Goal: Transaction & Acquisition: Purchase product/service

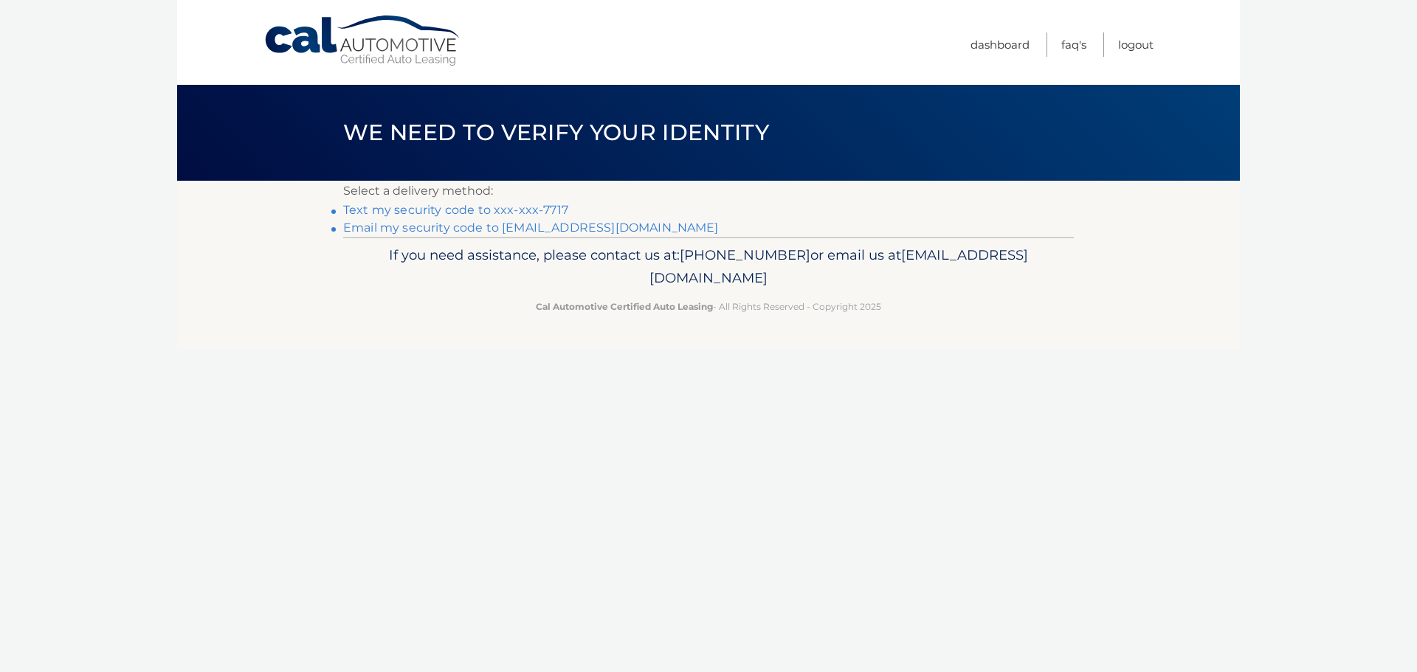
click at [497, 210] on link "Text my security code to xxx-xxx-7717" at bounding box center [455, 210] width 225 height 14
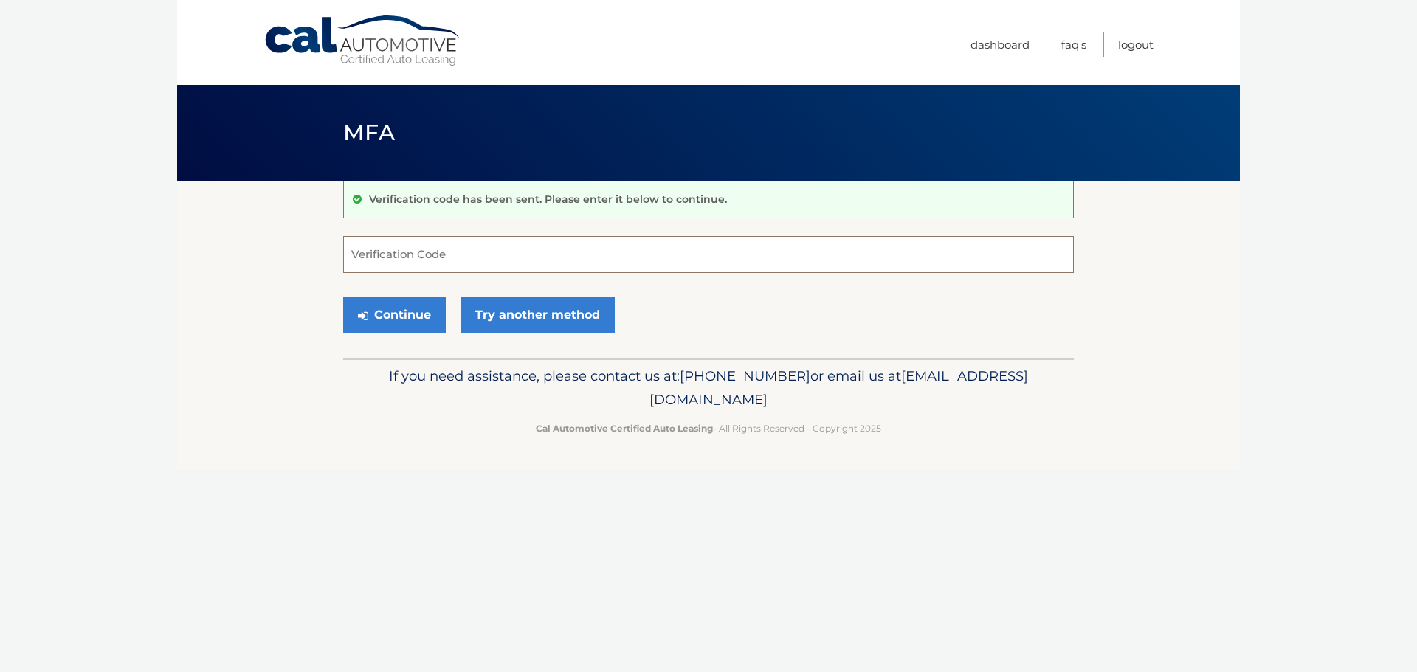
click at [616, 258] on input "Verification Code" at bounding box center [708, 254] width 731 height 37
type input "476750"
click at [401, 314] on button "Continue" at bounding box center [394, 315] width 103 height 37
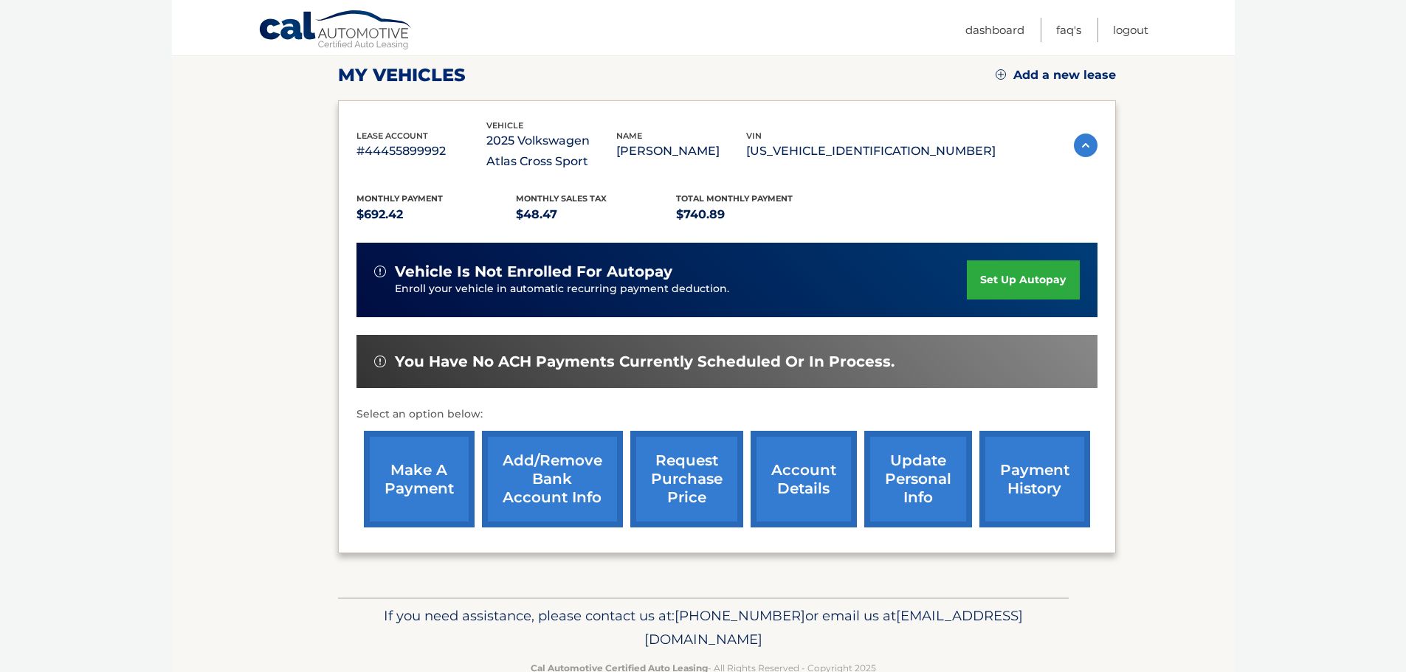
scroll to position [221, 0]
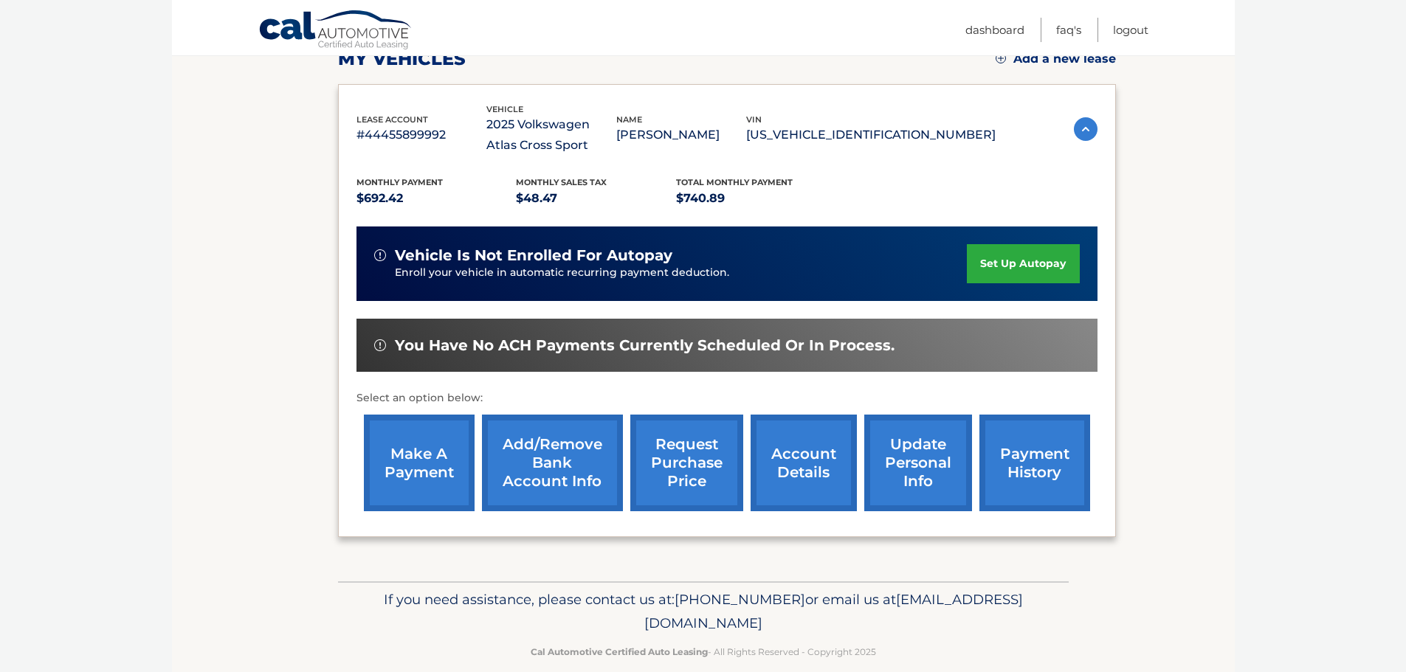
click at [418, 474] on link "make a payment" at bounding box center [419, 463] width 111 height 97
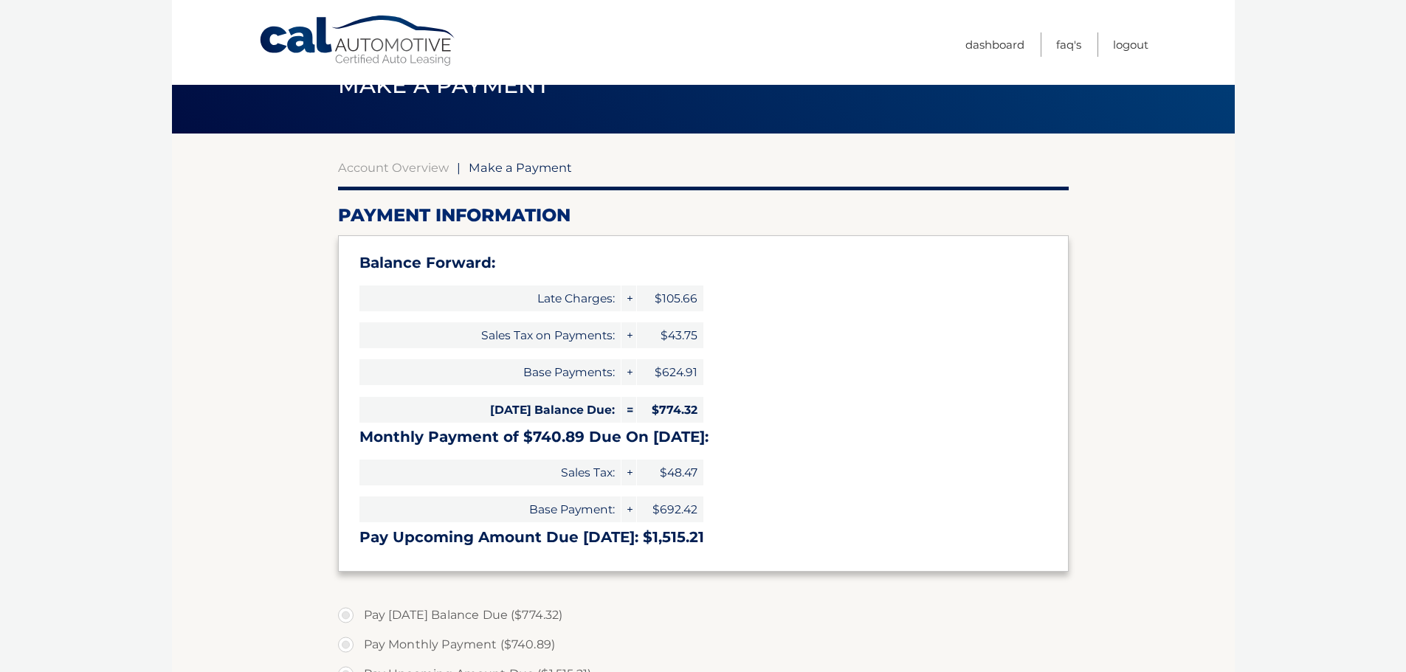
select select "MjVlOTFlNDEtNzdkYS00ZDRhLWFlNmUtZjFlMjNiM2I5Y2E0"
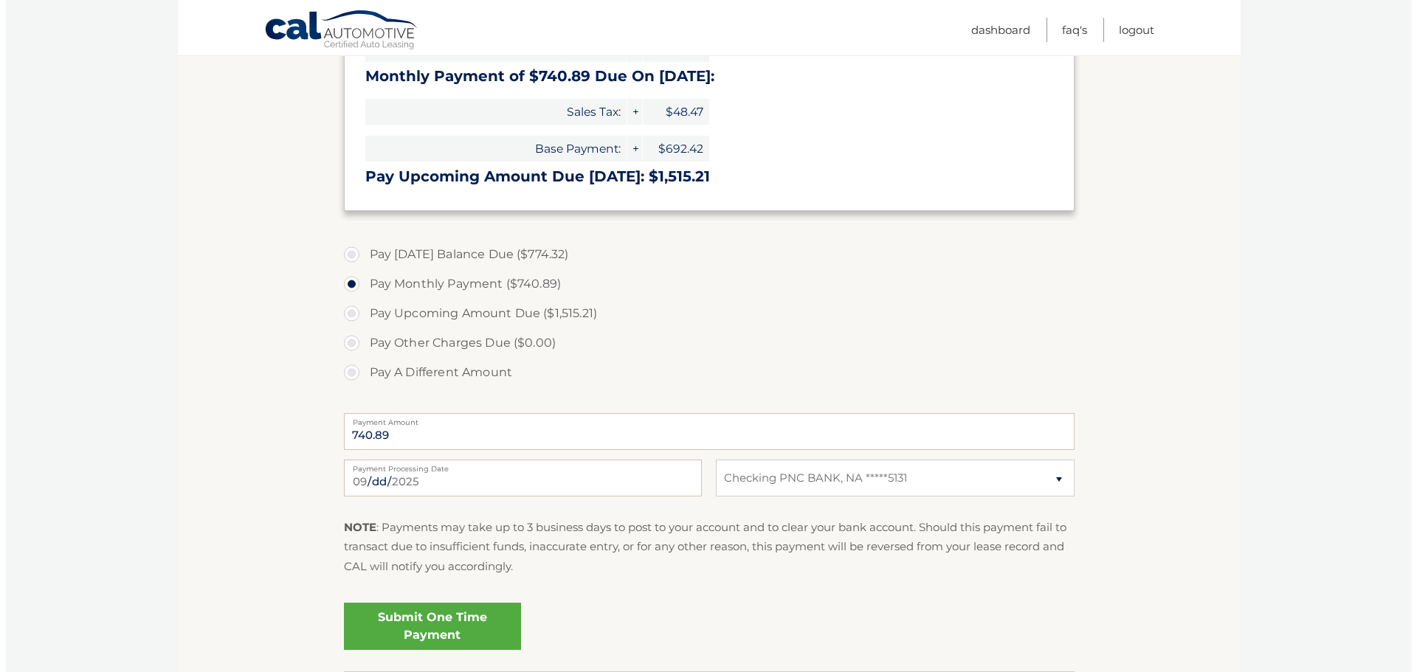
scroll to position [517, 0]
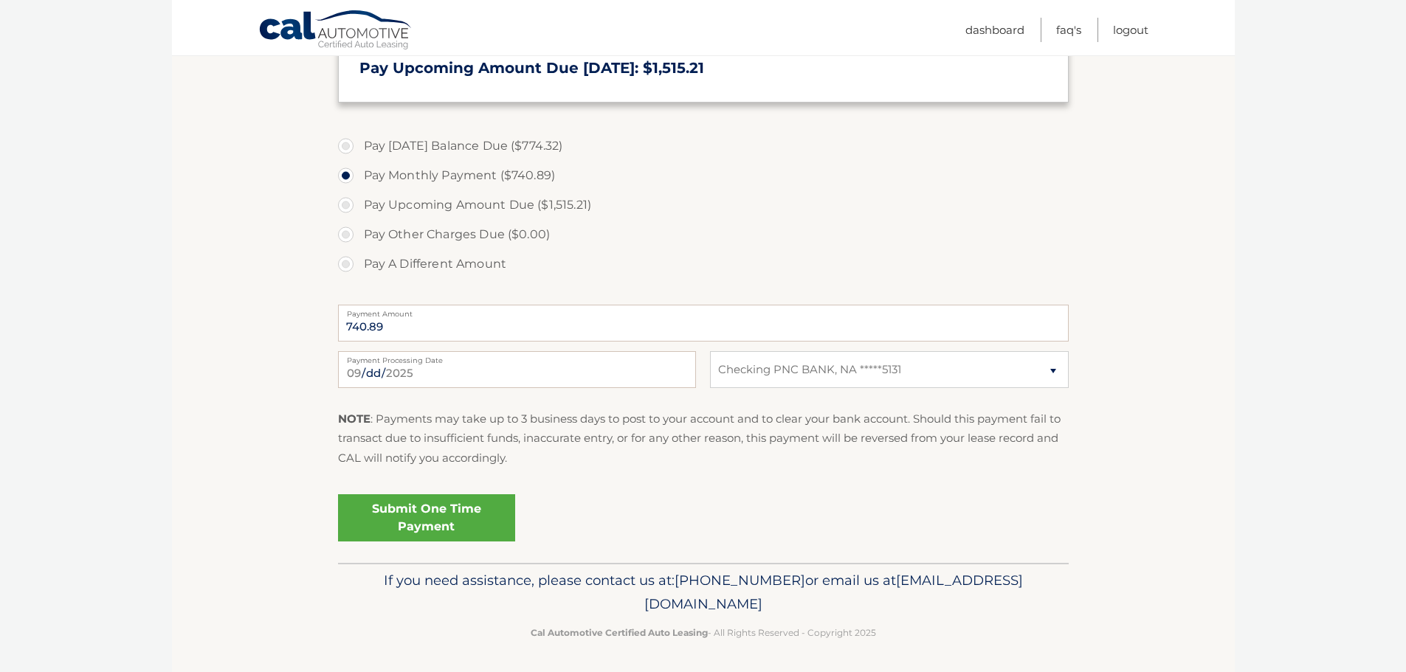
click at [445, 522] on link "Submit One Time Payment" at bounding box center [426, 518] width 177 height 47
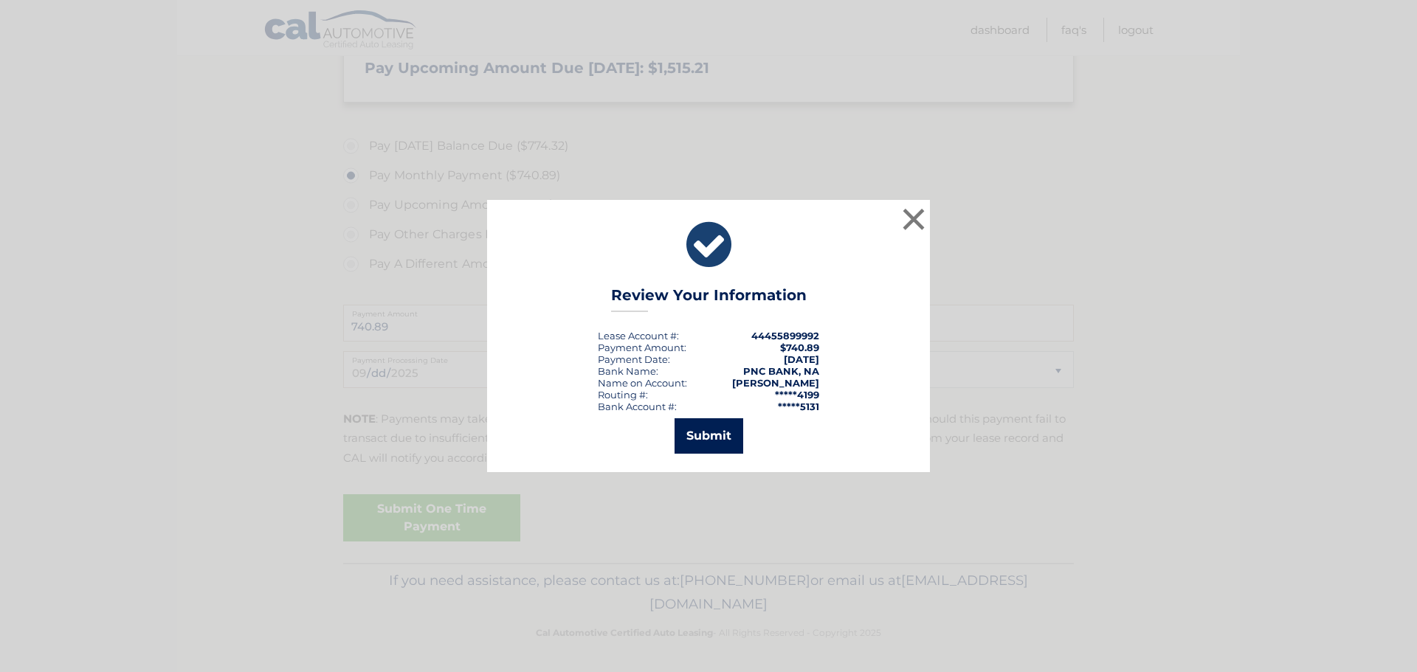
click at [715, 433] on button "Submit" at bounding box center [709, 436] width 69 height 35
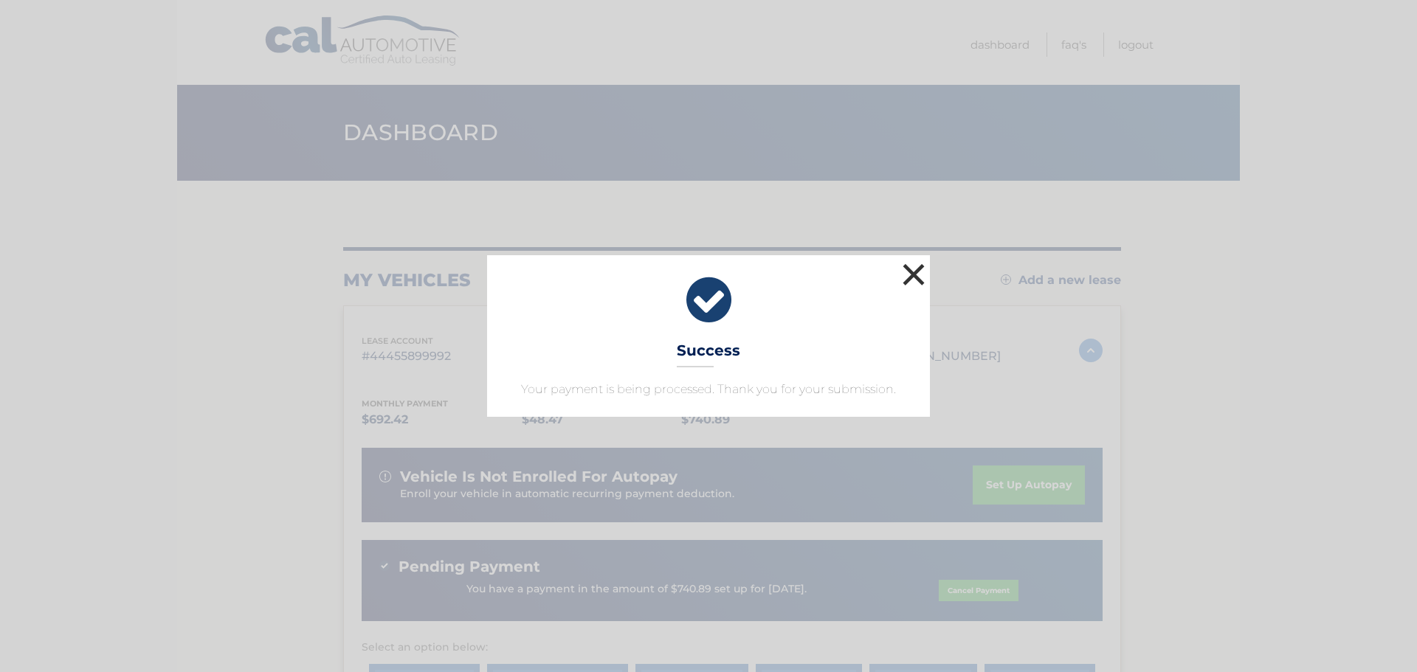
click at [911, 273] on button "×" at bounding box center [914, 275] width 30 height 30
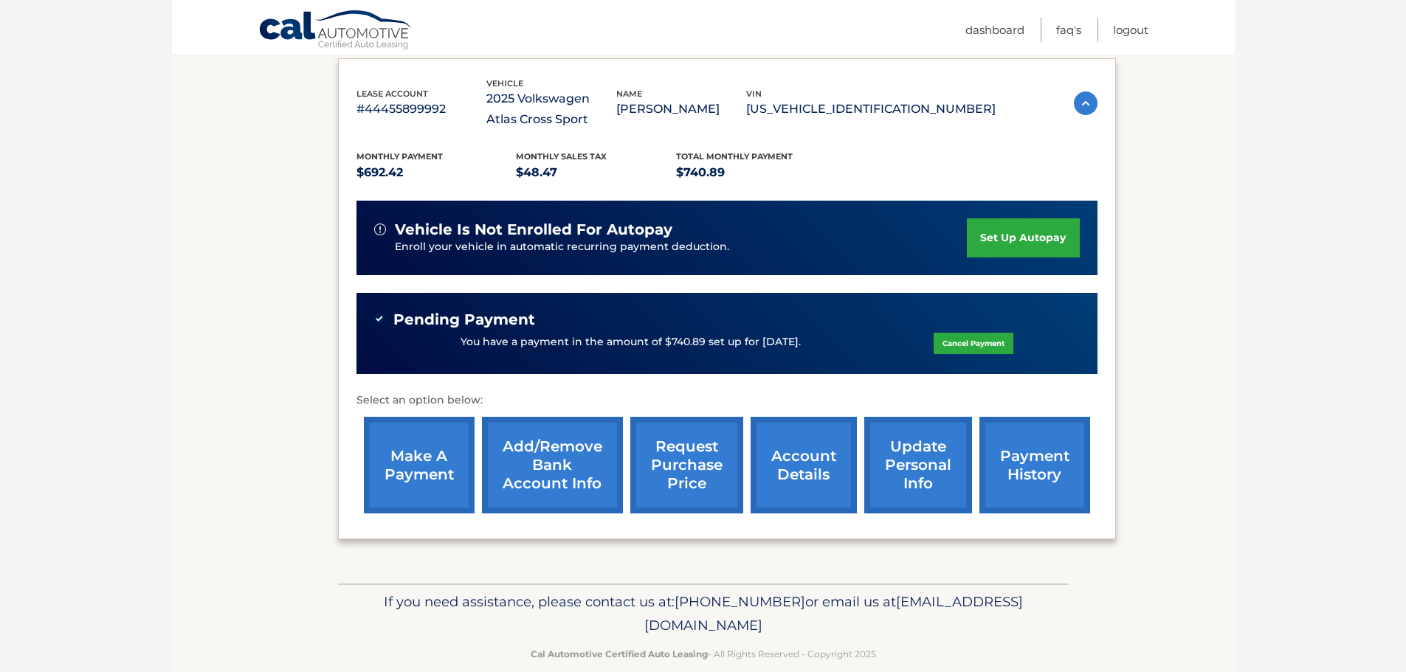
scroll to position [271, 0]
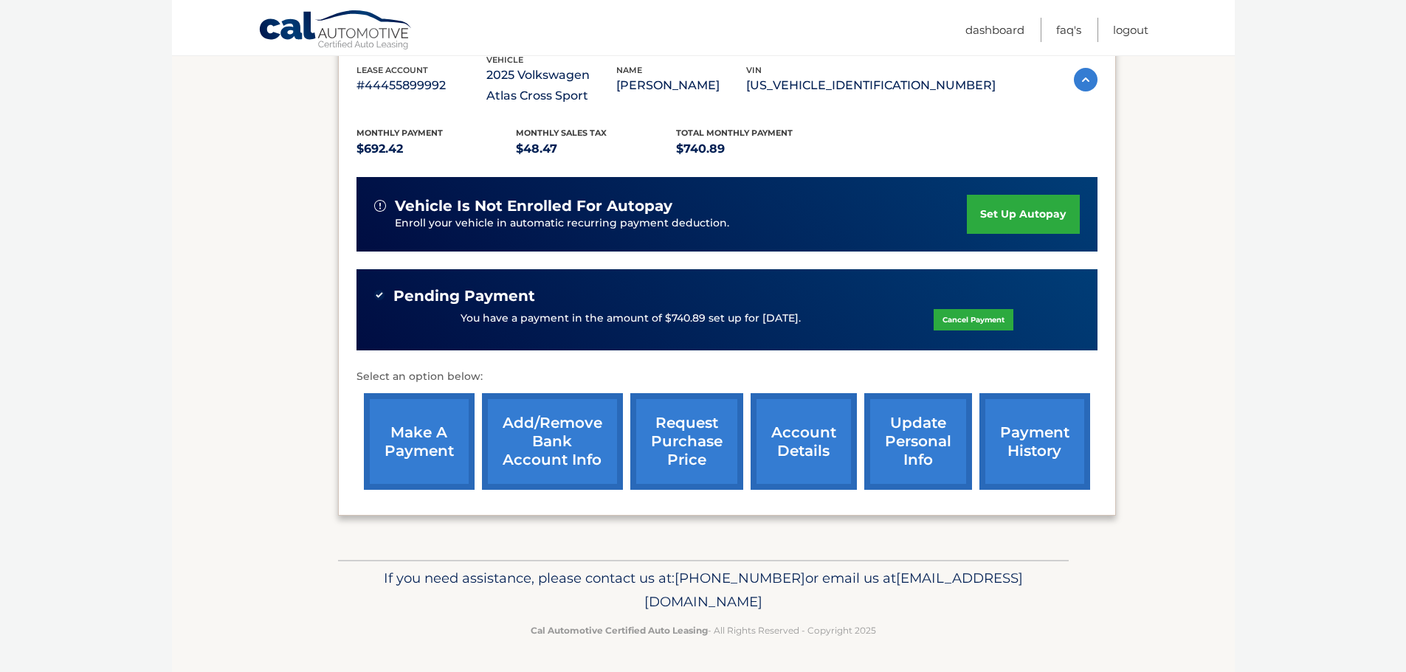
click at [803, 455] on link "account details" at bounding box center [804, 441] width 106 height 97
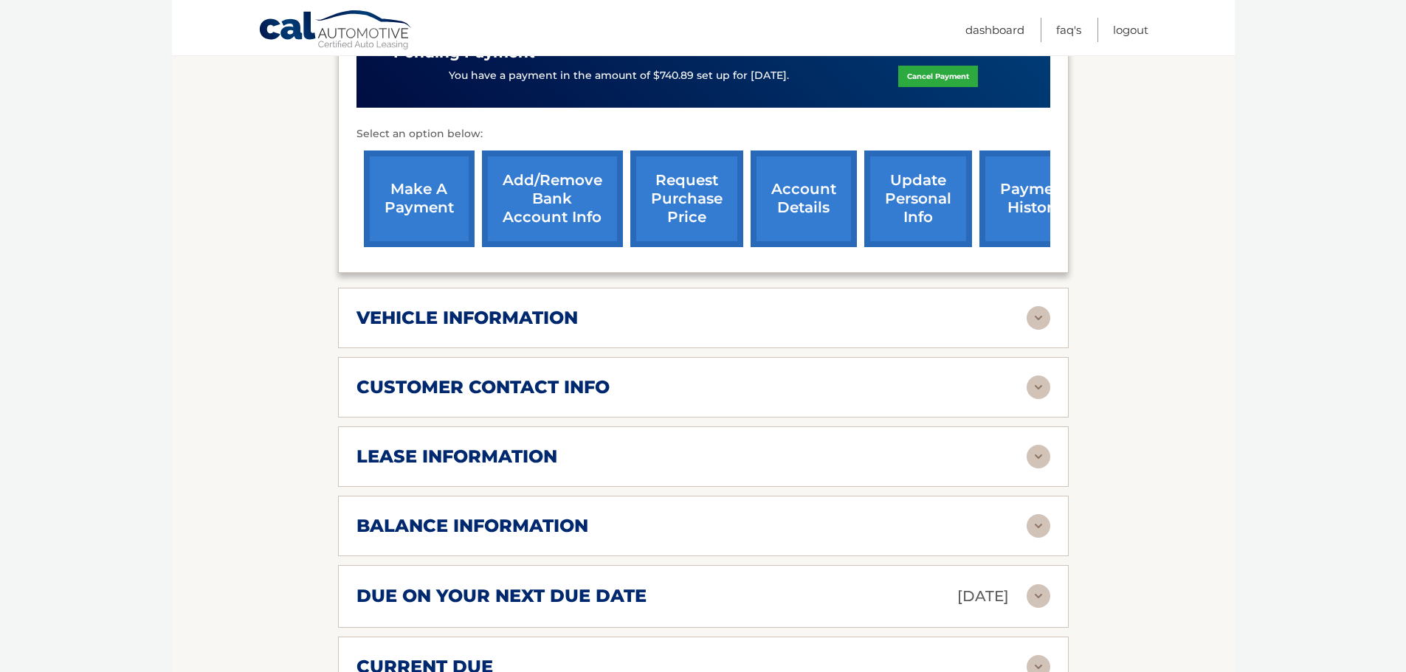
scroll to position [590, 0]
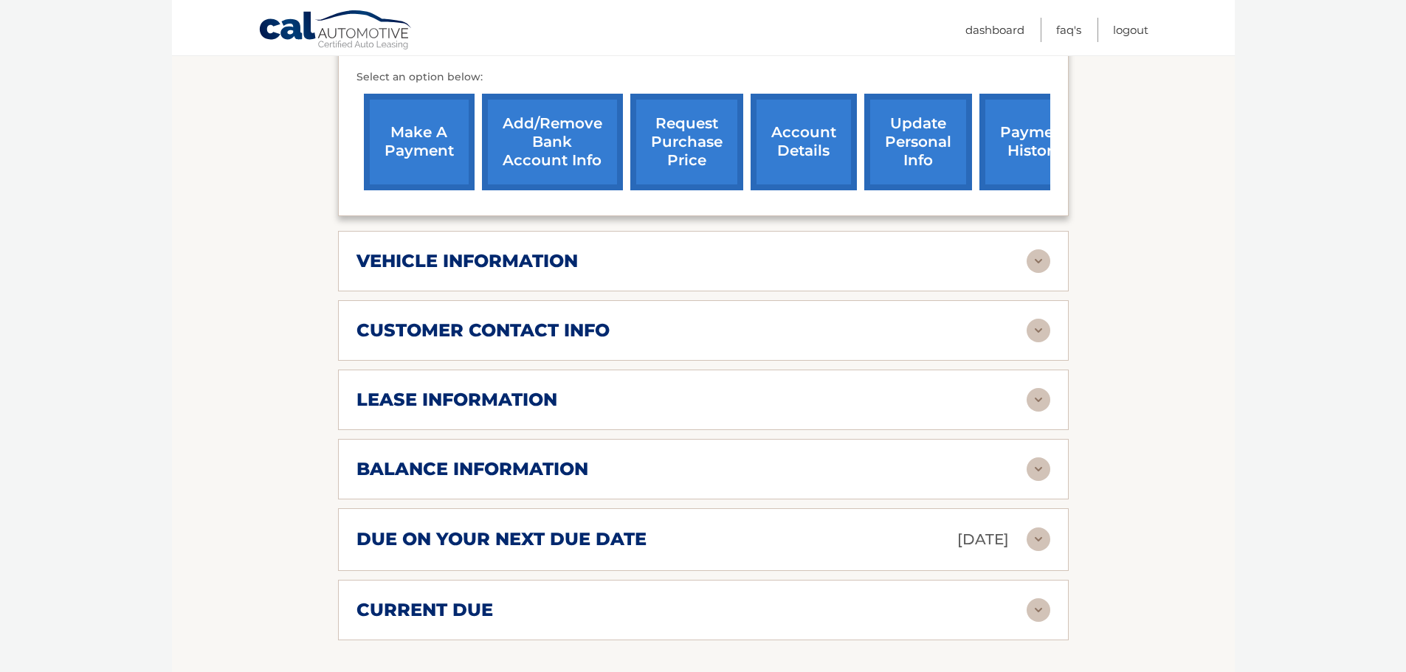
click at [1024, 471] on div "balance information" at bounding box center [692, 469] width 670 height 22
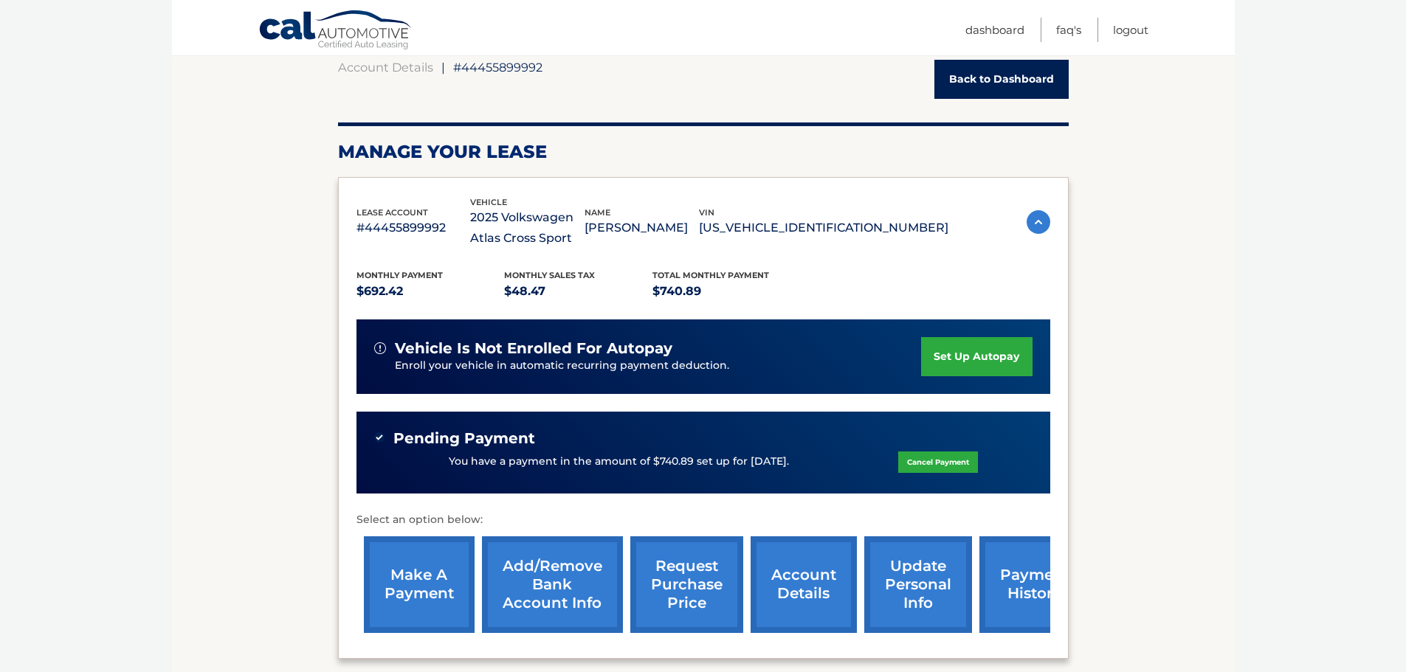
scroll to position [74, 0]
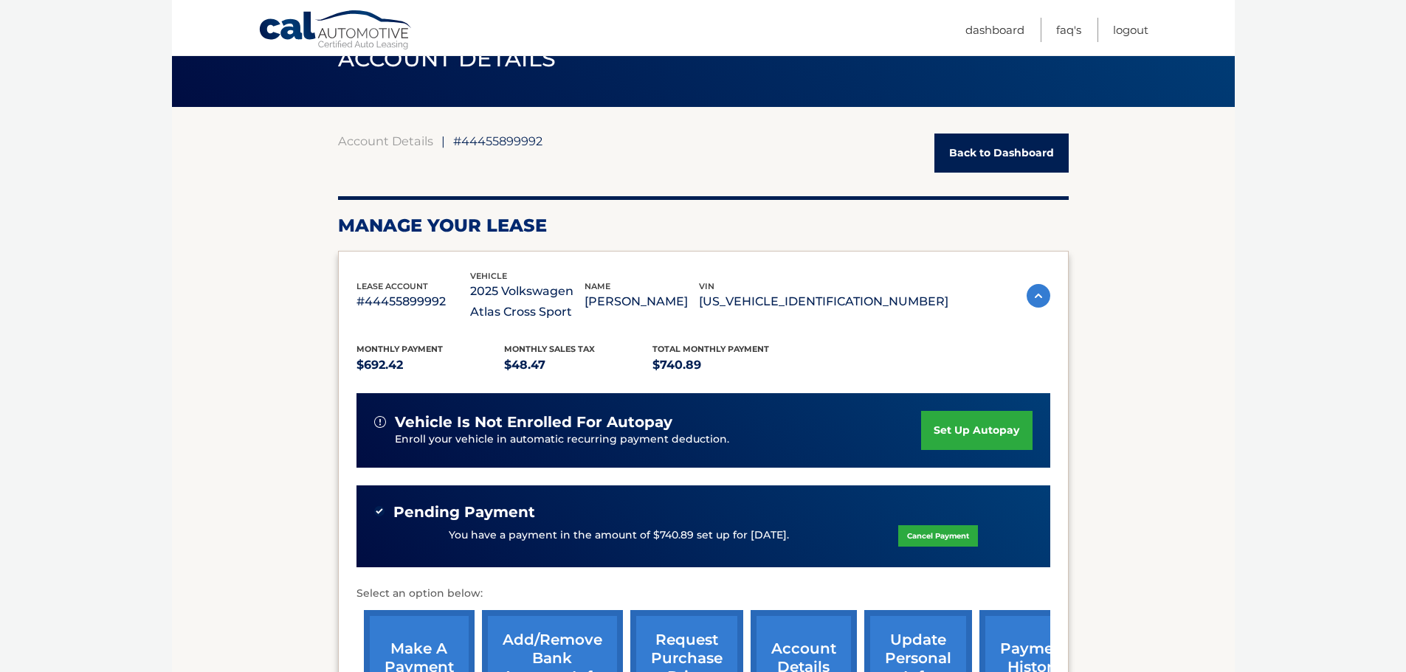
click at [1014, 150] on link "Back to Dashboard" at bounding box center [1001, 153] width 134 height 39
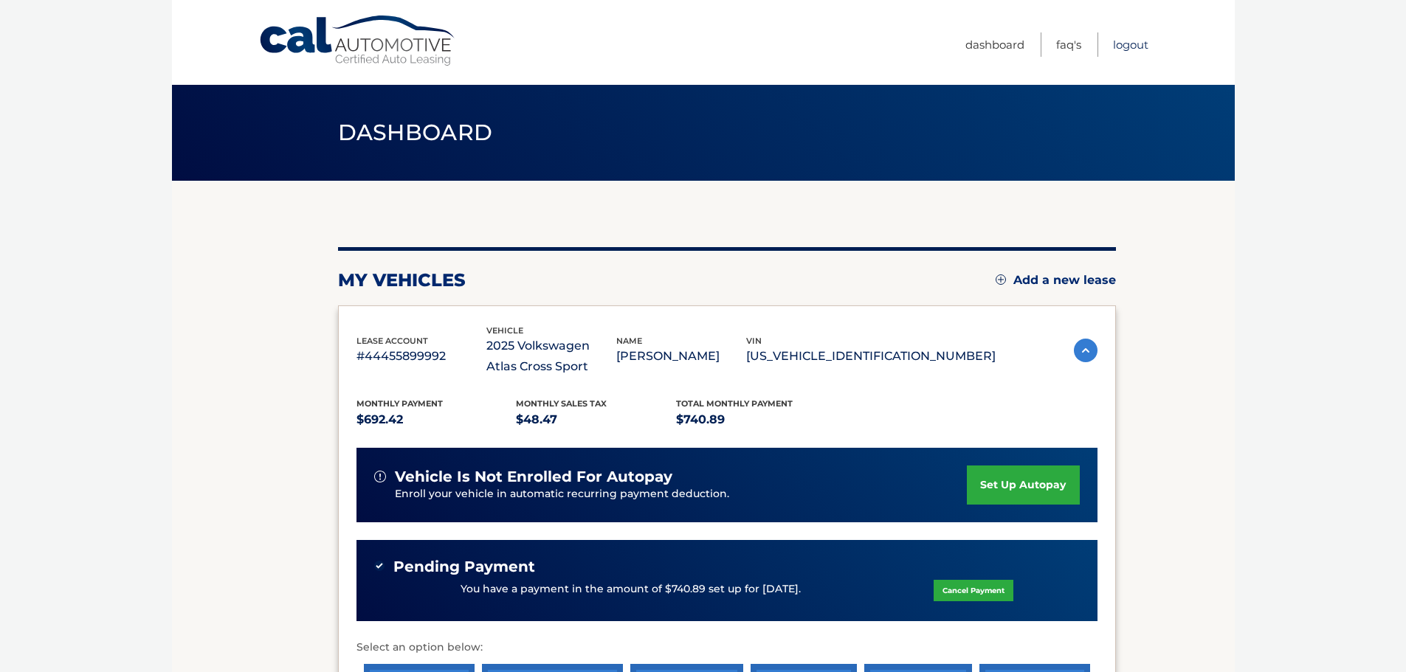
click at [1134, 41] on link "Logout" at bounding box center [1130, 44] width 35 height 24
